Goal: Find contact information: Find contact information

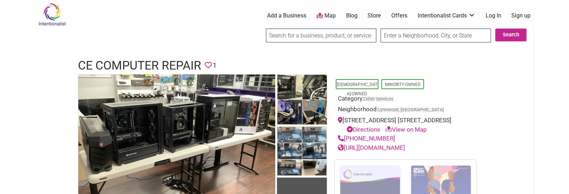
click at [156, 68] on h1 "CE Computer Repair" at bounding box center [139, 65] width 123 height 17
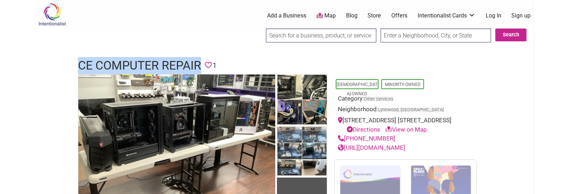
click at [156, 68] on h1 "CE Computer Repair" at bounding box center [139, 65] width 123 height 17
copy h1 "CE Computer Repair"
drag, startPoint x: 388, startPoint y: 136, endPoint x: 345, endPoint y: 136, distance: 43.1
click at [345, 136] on div "[PHONE_NUMBER]" at bounding box center [405, 138] width 135 height 9
copy link "[PHONE_NUMBER]"
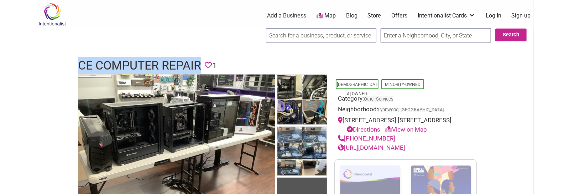
click at [404, 148] on link "[URL][DOMAIN_NAME]" at bounding box center [371, 147] width 67 height 7
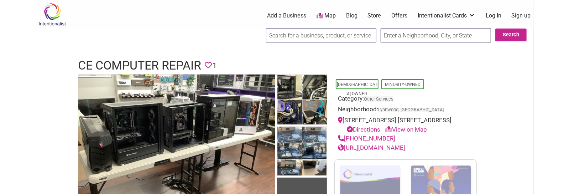
click at [172, 63] on h1 "CE Computer Repair" at bounding box center [139, 65] width 123 height 17
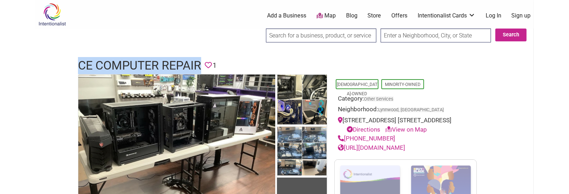
click at [172, 63] on h1 "CE Computer Repair" at bounding box center [139, 65] width 123 height 17
